Goal: Find contact information: Find contact information

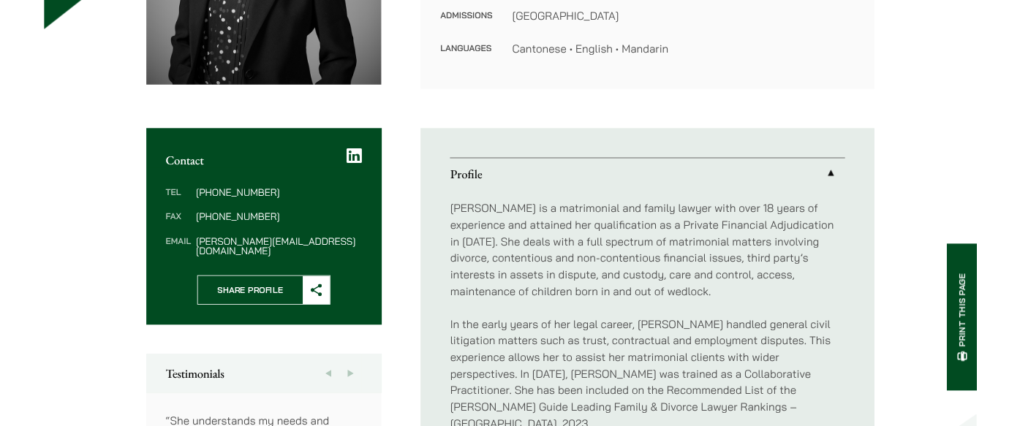
scroll to position [439, 0]
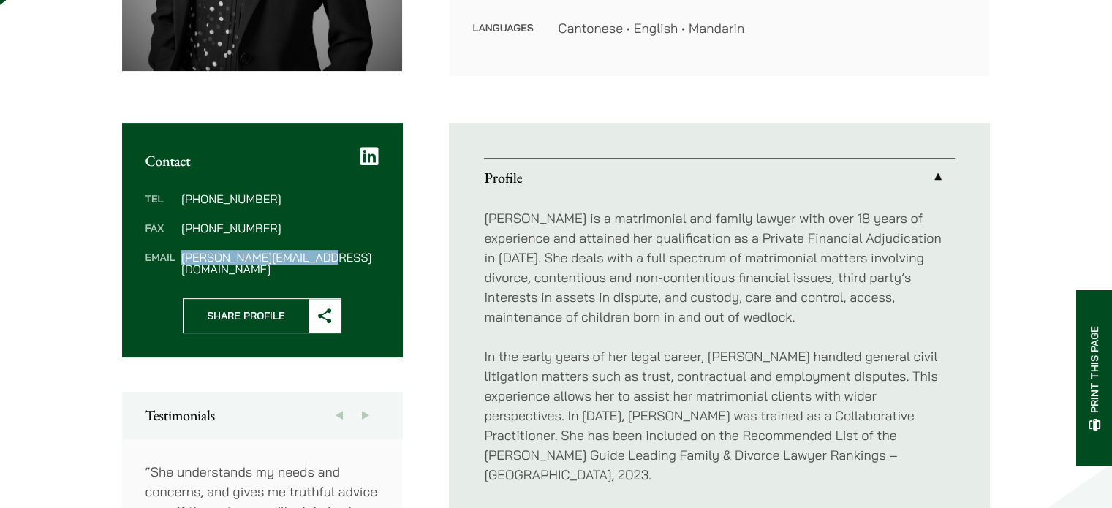
drag, startPoint x: 324, startPoint y: 254, endPoint x: 181, endPoint y: 257, distance: 142.5
click at [181, 257] on dd "elaine.sum@haldanes.com" at bounding box center [279, 262] width 197 height 23
copy dd "elaine.sum@haldanes.com"
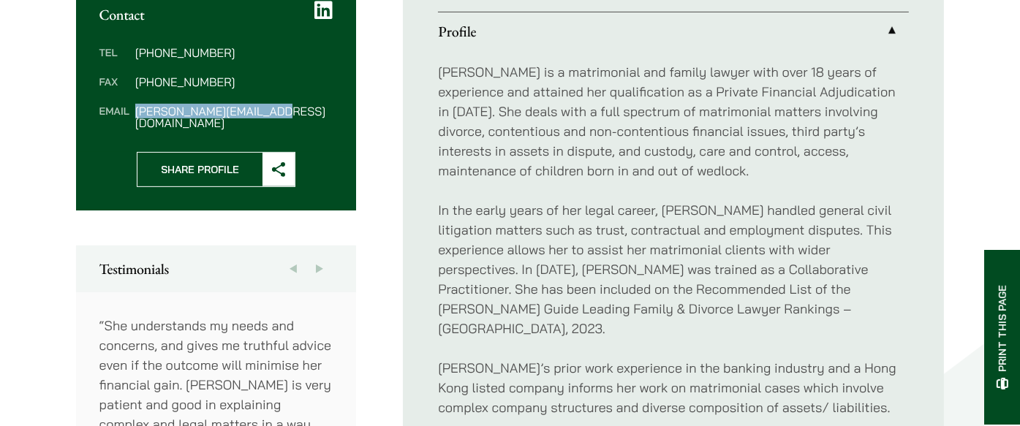
scroll to position [0, 0]
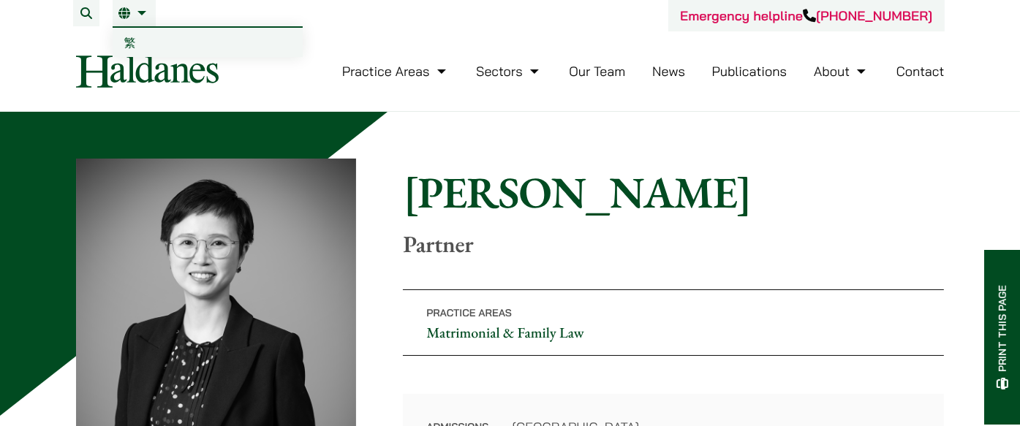
click at [140, 16] on link "EN" at bounding box center [133, 13] width 31 height 12
click at [132, 42] on span "繁" at bounding box center [130, 42] width 12 height 15
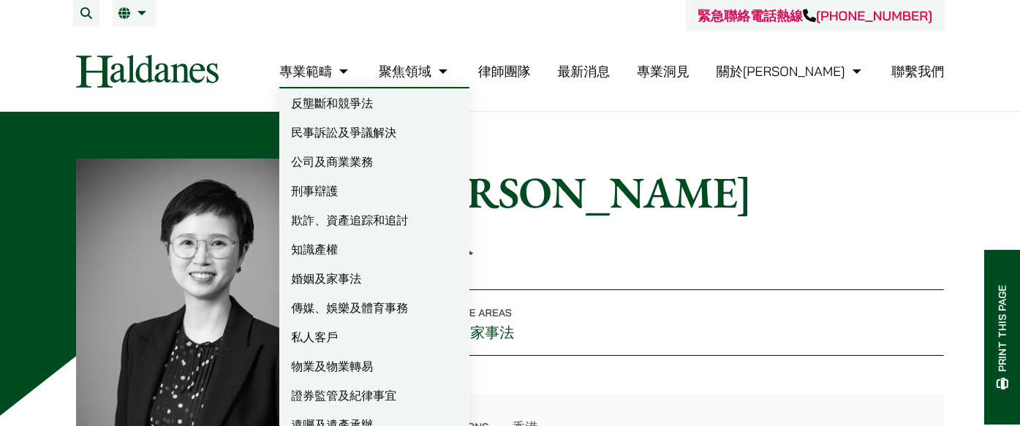
click at [58, 79] on div "緊急聯絡電話熱線 +852 9763 5524 專業範疇 反壟斷和競爭法 民事訴訟及爭議解決 公司及商業業務 刑事辯護 欺詐、資產追踪和追討 知識產權 婚姻及…" at bounding box center [510, 55] width 921 height 111
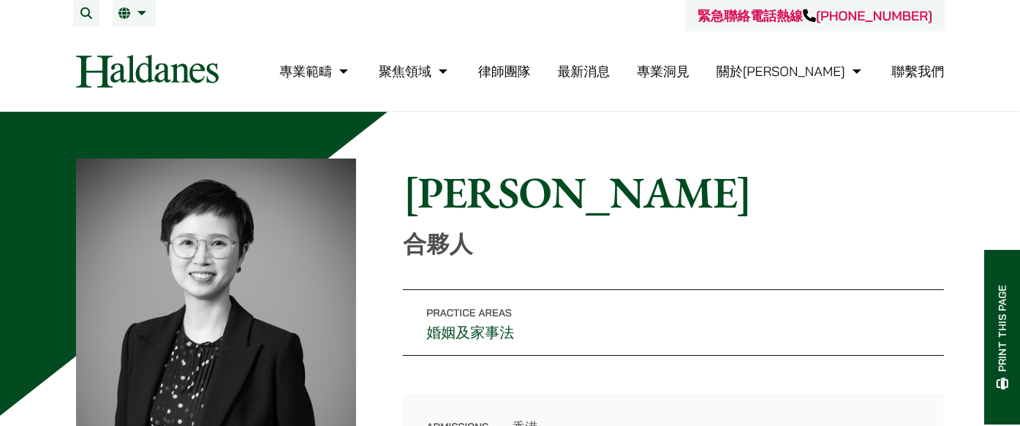
click at [116, 69] on img at bounding box center [147, 71] width 143 height 33
